Goal: Transaction & Acquisition: Purchase product/service

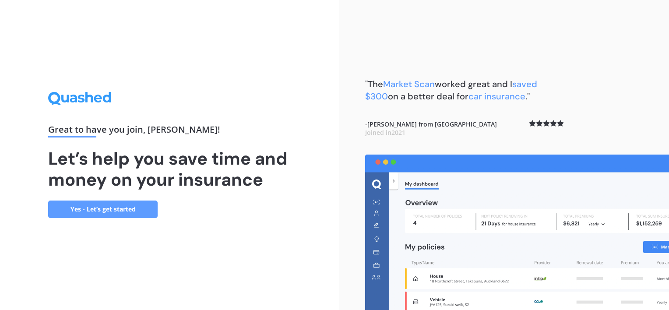
click at [136, 212] on link "Yes - Let’s get started" at bounding box center [103, 210] width 110 height 18
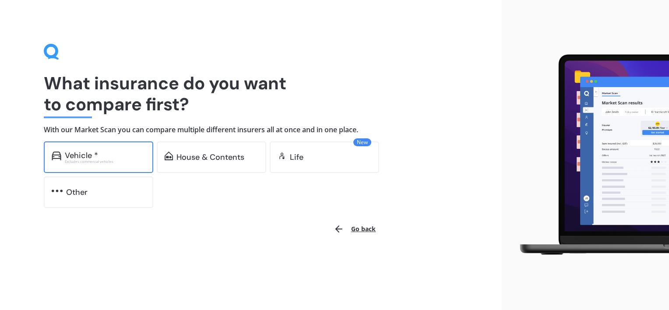
click at [121, 163] on div "Excludes commercial vehicles" at bounding box center [105, 162] width 81 height 4
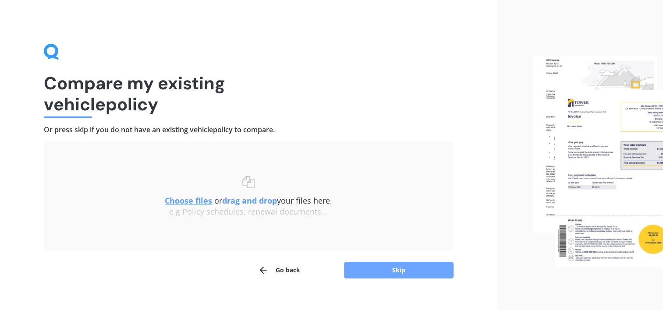
click at [374, 268] on button "Skip" at bounding box center [399, 270] width 110 height 17
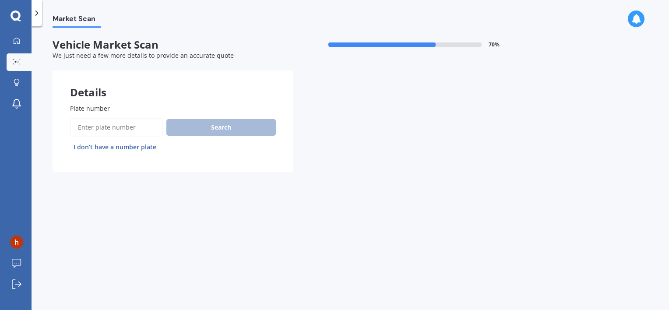
click at [112, 131] on input "Plate number" at bounding box center [116, 127] width 93 height 18
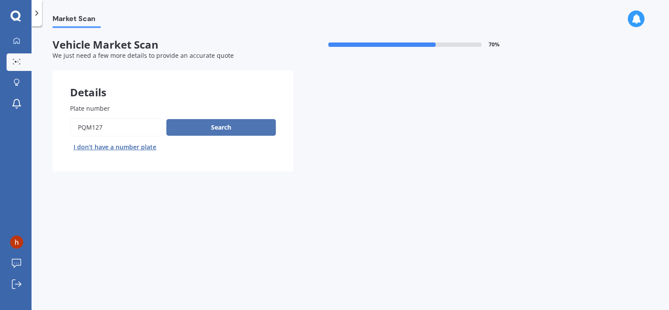
type input "pqm127"
click at [189, 127] on button "Search" at bounding box center [221, 127] width 110 height 17
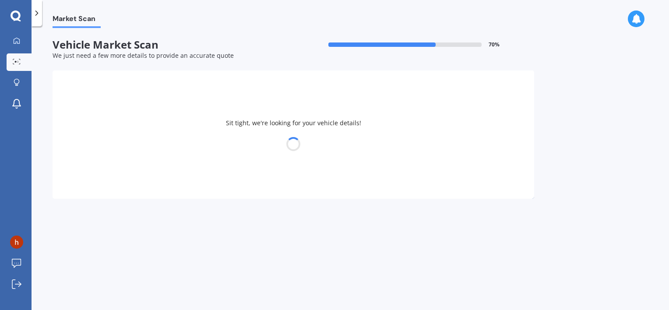
select select "TESLA"
select select "Y"
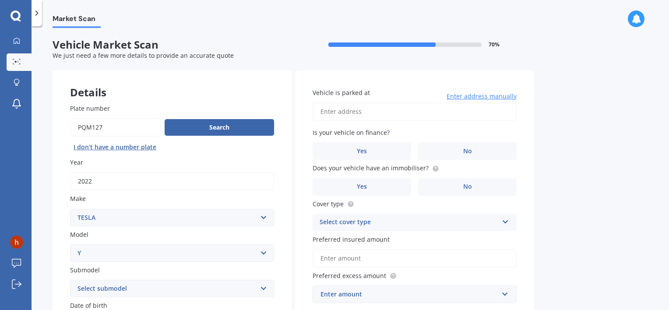
click at [367, 112] on input "Vehicle is parked at" at bounding box center [415, 112] width 204 height 18
type input "[STREET_ADDRESS]"
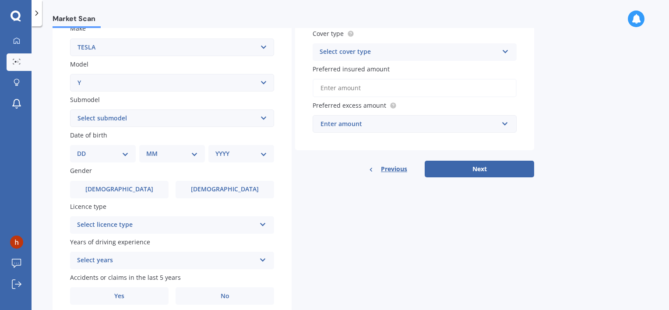
scroll to position [175, 0]
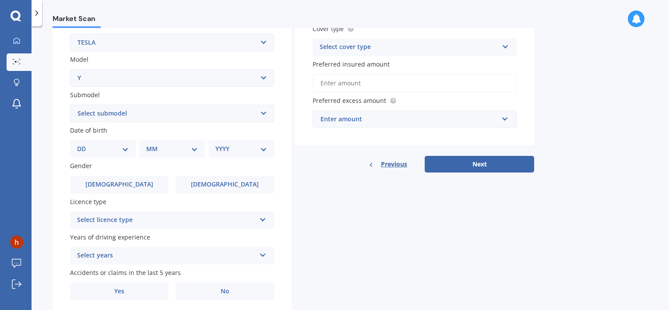
click at [166, 110] on select "Select submodel EV" at bounding box center [172, 114] width 204 height 18
select select "EV"
click at [70, 105] on select "Select submodel EV" at bounding box center [172, 114] width 204 height 18
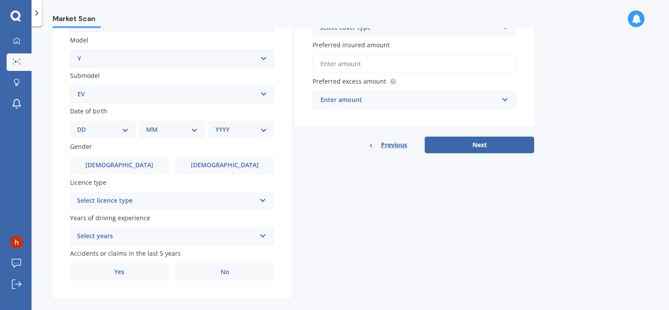
scroll to position [205, 0]
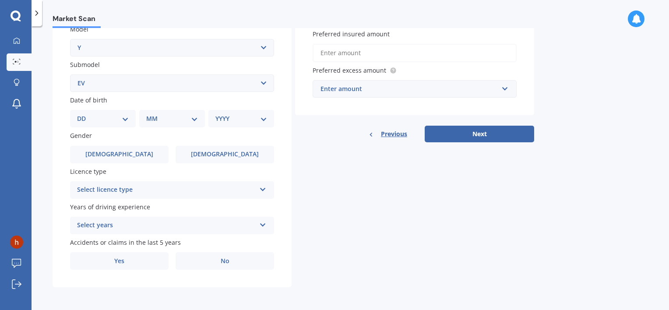
click at [123, 117] on select "DD 01 02 03 04 05 06 07 08 09 10 11 12 13 14 15 16 17 18 19 20 21 22 23 24 25 2…" at bounding box center [103, 119] width 52 height 10
select select "08"
click at [84, 114] on select "DD 01 02 03 04 05 06 07 08 09 10 11 12 13 14 15 16 17 18 19 20 21 22 23 24 25 2…" at bounding box center [103, 119] width 52 height 10
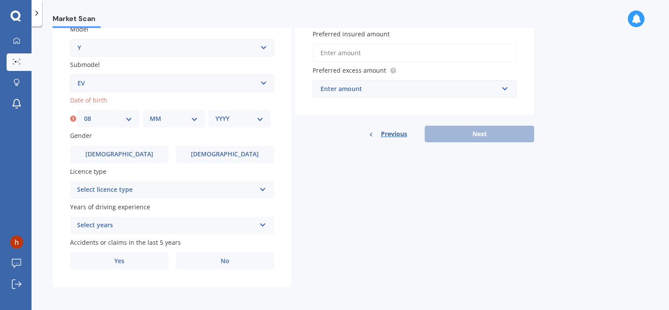
click at [174, 116] on select "MM 01 02 03 04 05 06 07 08 09 10 11 12" at bounding box center [174, 119] width 48 height 10
select select "06"
click at [150, 114] on select "MM 01 02 03 04 05 06 07 08 09 10 11 12" at bounding box center [174, 119] width 48 height 10
click at [230, 121] on select "YYYY 2025 2024 2023 2022 2021 2020 2019 2018 2017 2016 2015 2014 2013 2012 2011…" at bounding box center [240, 119] width 48 height 10
select select "1983"
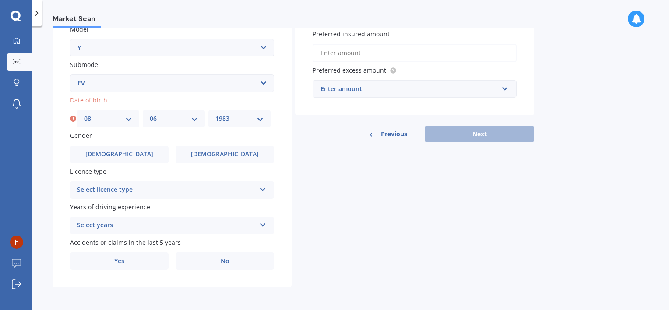
click at [216, 114] on select "YYYY 2025 2024 2023 2022 2021 2020 2019 2018 2017 2016 2015 2014 2013 2012 2011…" at bounding box center [240, 119] width 48 height 10
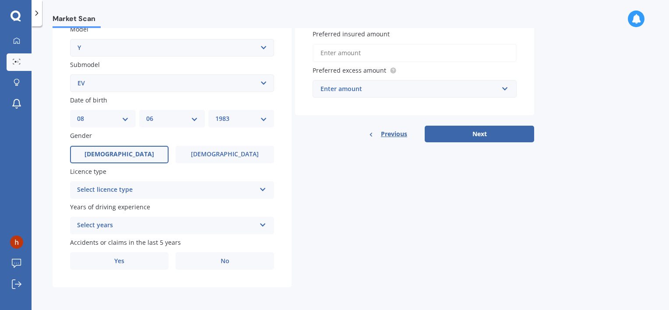
click at [127, 154] on label "[DEMOGRAPHIC_DATA]" at bounding box center [119, 155] width 99 height 18
click at [0, 0] on input "[DEMOGRAPHIC_DATA]" at bounding box center [0, 0] width 0 height 0
click at [170, 193] on div "Select licence type" at bounding box center [166, 190] width 179 height 11
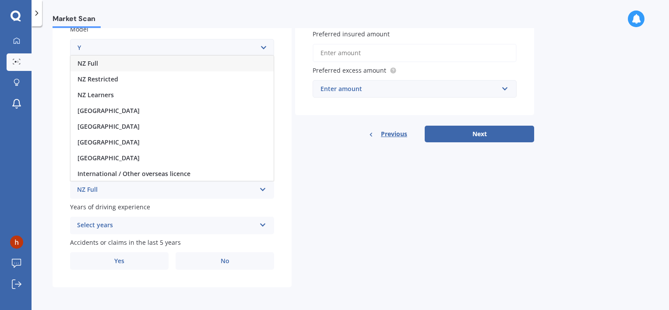
click at [131, 62] on div "NZ Full" at bounding box center [172, 64] width 203 height 16
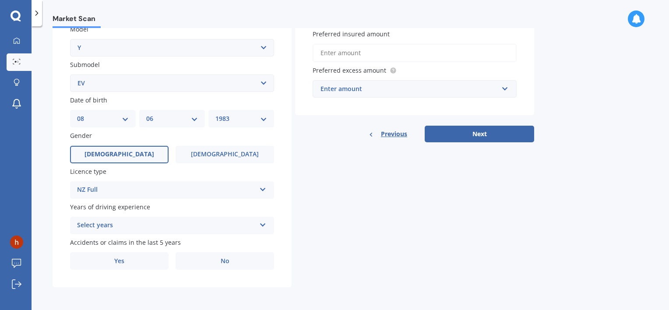
click at [325, 202] on div "Details Plate number Search I don’t have a number plate Year [DATE] Make Select…" at bounding box center [294, 76] width 482 height 423
click at [259, 229] on div "Select years 5 or more years 4 years 3 years 2 years 1 year" at bounding box center [172, 226] width 204 height 18
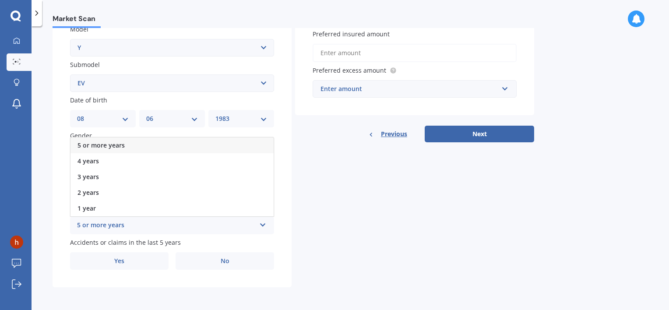
click at [174, 145] on div "5 or more years" at bounding box center [172, 146] width 203 height 16
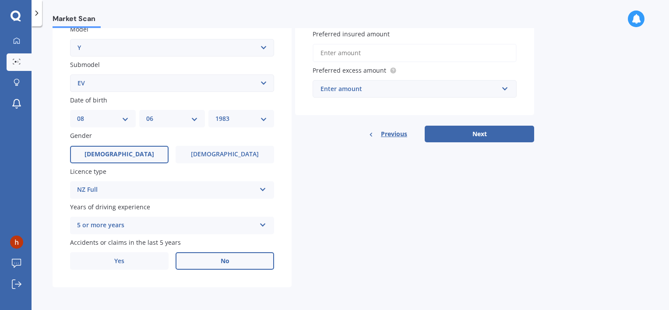
click at [204, 266] on label "No" at bounding box center [225, 261] width 99 height 18
click at [0, 0] on input "No" at bounding box center [0, 0] width 0 height 0
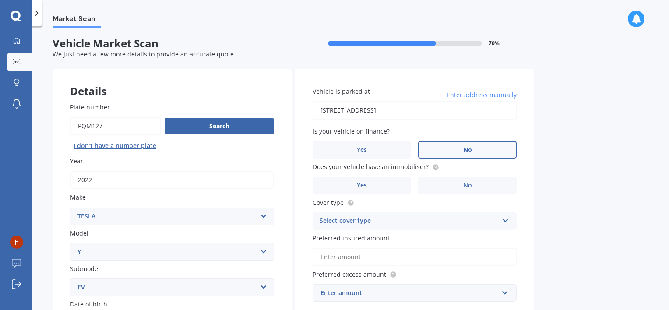
scroll to position [0, 0]
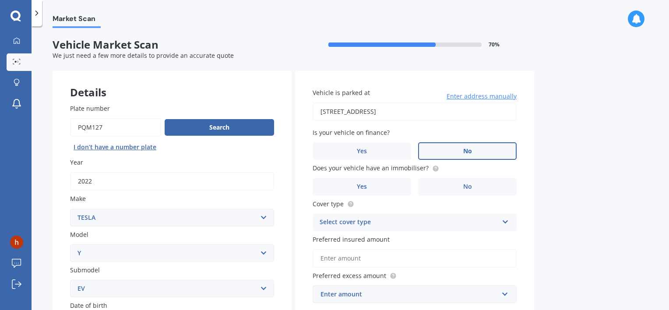
click at [437, 155] on label "No" at bounding box center [467, 151] width 99 height 18
click at [0, 0] on input "No" at bounding box center [0, 0] width 0 height 0
click at [393, 191] on label "Yes" at bounding box center [362, 187] width 99 height 18
click at [0, 0] on input "Yes" at bounding box center [0, 0] width 0 height 0
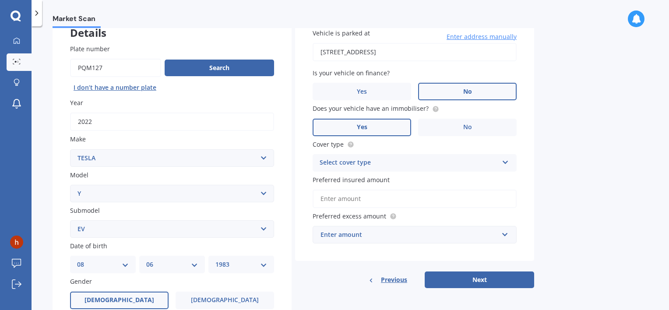
scroll to position [88, 0]
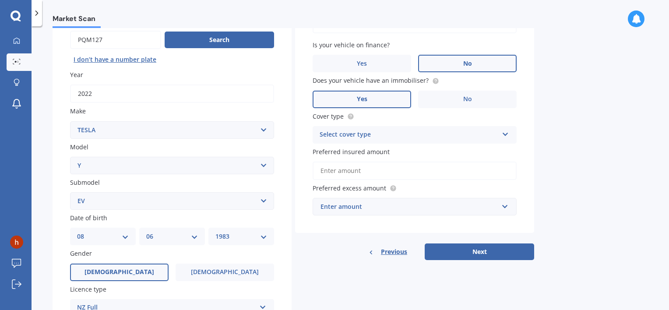
click at [503, 135] on icon at bounding box center [505, 133] width 7 height 6
click at [371, 153] on div "Comprehensive" at bounding box center [414, 152] width 203 height 16
click at [405, 173] on input "Preferred insured amount" at bounding box center [415, 171] width 204 height 18
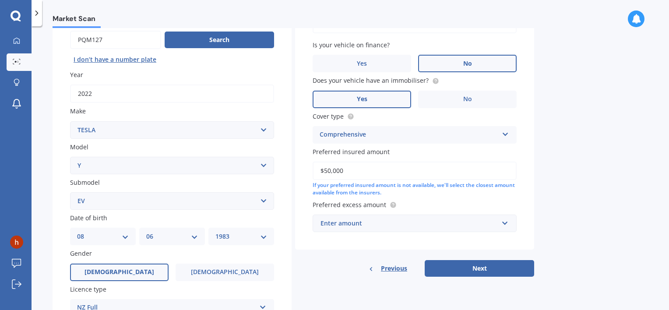
type input "$50,000"
click at [405, 227] on div "Enter amount" at bounding box center [410, 224] width 178 height 10
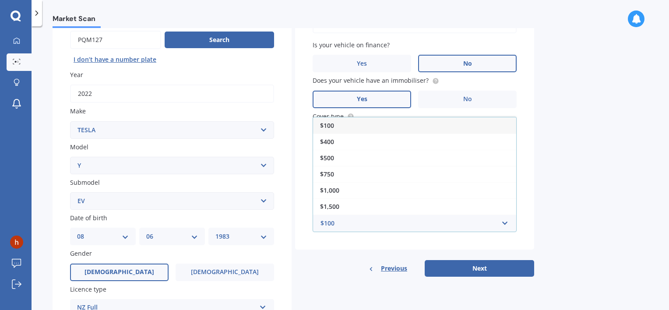
click at [391, 155] on div "$500" at bounding box center [414, 158] width 203 height 16
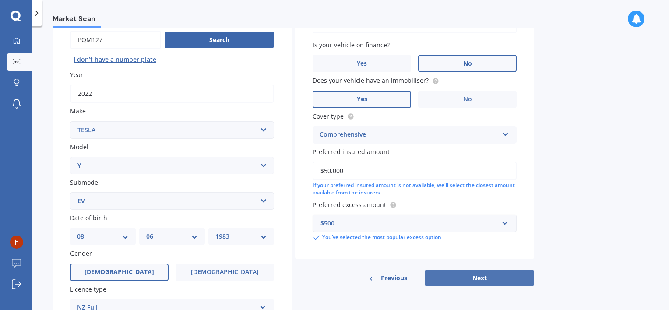
click at [475, 279] on button "Next" at bounding box center [480, 278] width 110 height 17
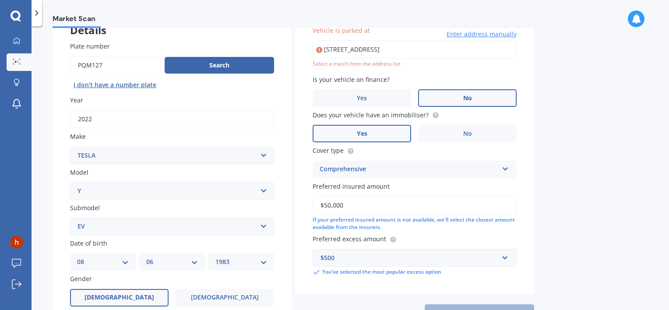
scroll to position [60, 0]
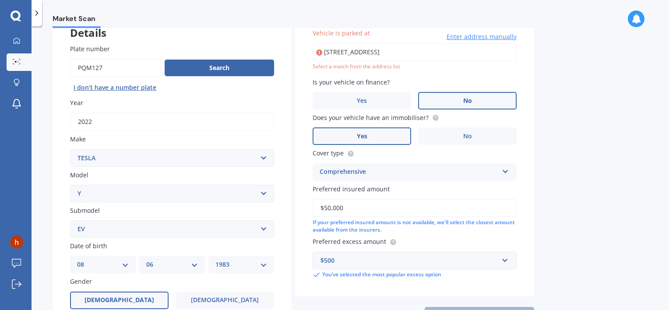
drag, startPoint x: 432, startPoint y: 52, endPoint x: 327, endPoint y: 53, distance: 105.1
click at [327, 53] on input "[STREET_ADDRESS]" at bounding box center [415, 52] width 204 height 18
type input "2"
click at [608, 88] on div "Market Scan Vehicle Market Scan 70 % We just need a few more details to provide…" at bounding box center [351, 170] width 638 height 284
click at [427, 55] on input "20 aberley" at bounding box center [415, 52] width 204 height 18
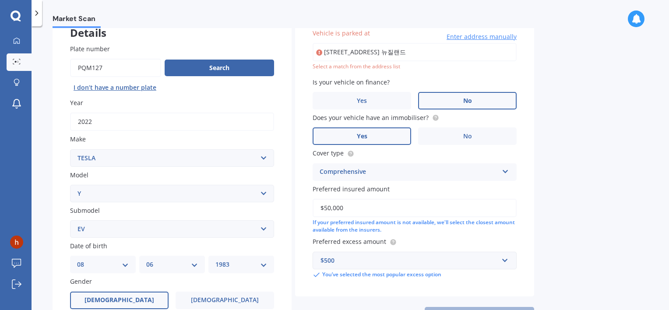
type input "[STREET_ADDRESS] [GEOGRAPHIC_DATA]"
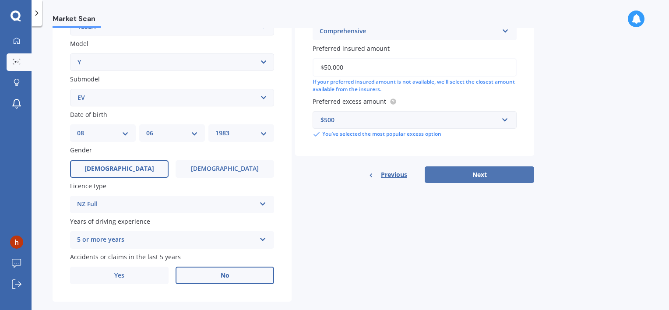
click at [497, 173] on button "Next" at bounding box center [480, 174] width 110 height 17
select select "08"
select select "06"
select select "1983"
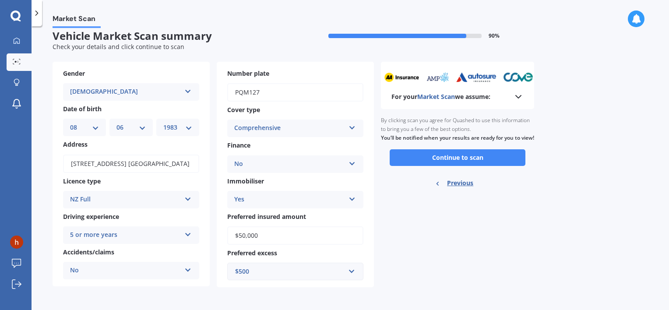
scroll to position [0, 0]
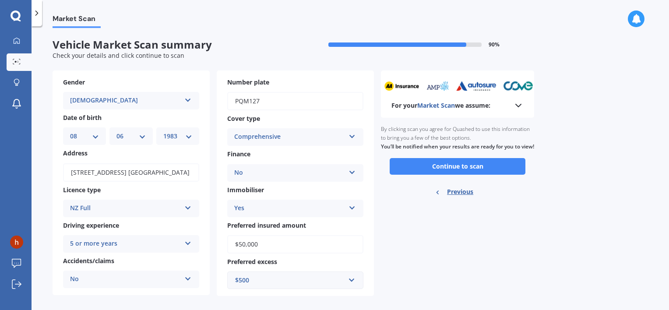
click at [503, 174] on button "Continue to scan" at bounding box center [458, 166] width 136 height 17
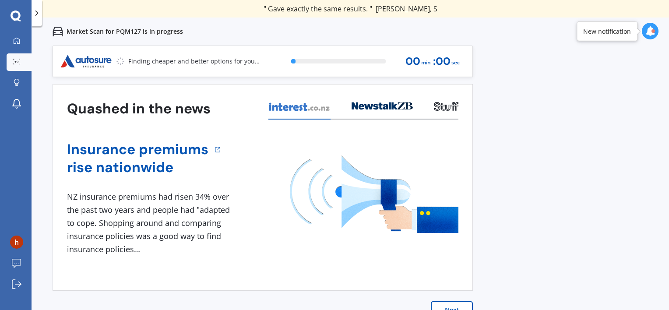
click at [460, 305] on button "Next" at bounding box center [452, 310] width 42 height 18
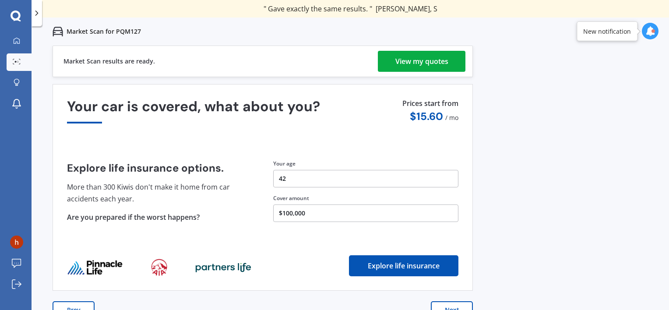
click at [428, 64] on div "View my quotes" at bounding box center [422, 61] width 53 height 21
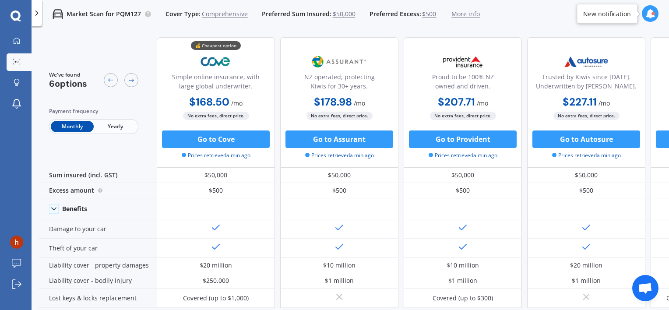
click at [124, 129] on span "Yearly" at bounding box center [115, 126] width 43 height 11
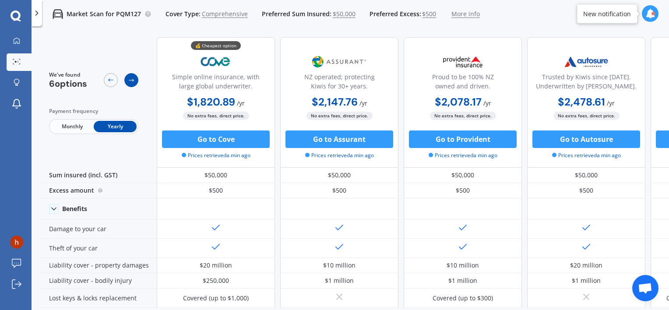
click at [131, 81] on icon at bounding box center [131, 80] width 7 height 7
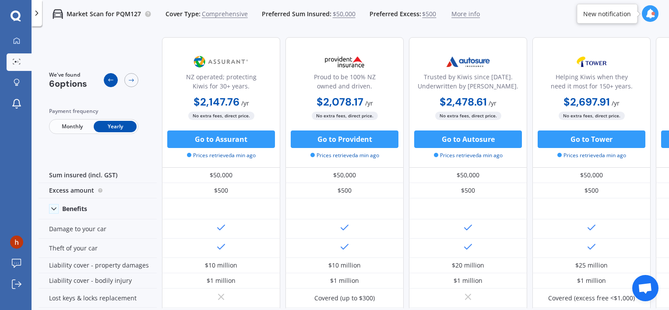
click at [108, 81] on icon at bounding box center [110, 80] width 7 height 7
